Goal: Check status

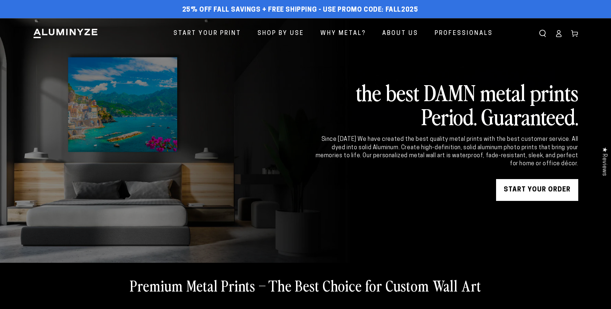
click at [559, 36] on icon at bounding box center [558, 33] width 7 height 7
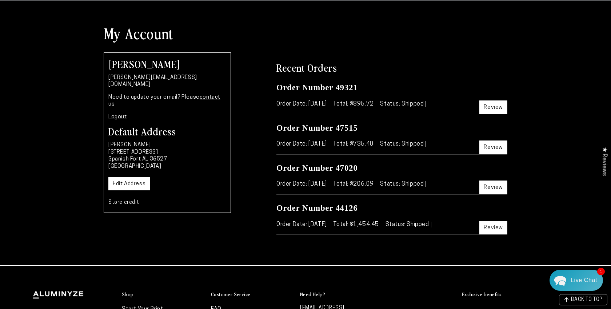
scroll to position [49, 0]
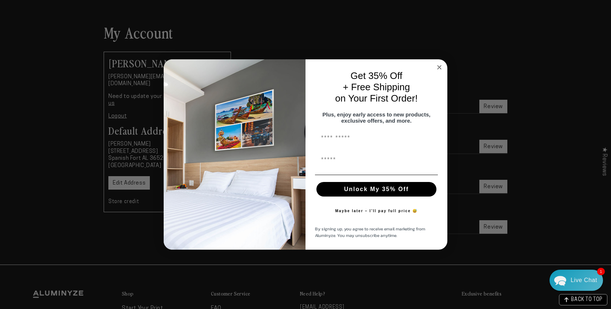
click at [440, 63] on circle "Close dialog" at bounding box center [440, 67] width 8 height 8
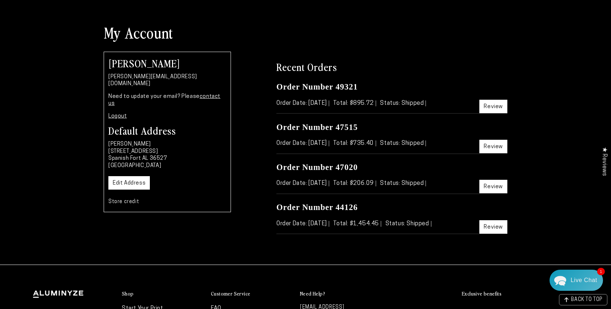
click at [497, 220] on link "Review" at bounding box center [494, 226] width 28 height 13
click at [498, 110] on link "Review" at bounding box center [494, 106] width 28 height 13
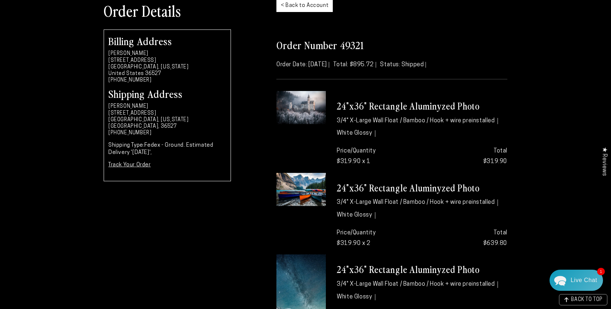
scroll to position [82, 0]
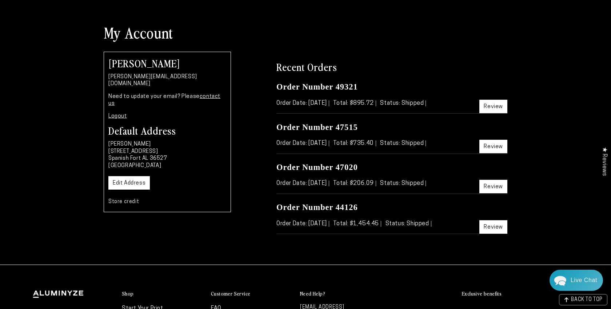
click at [493, 147] on link "Review" at bounding box center [494, 146] width 28 height 13
click at [496, 108] on link "Review" at bounding box center [494, 106] width 28 height 13
